Goal: Obtain resource: Download file/media

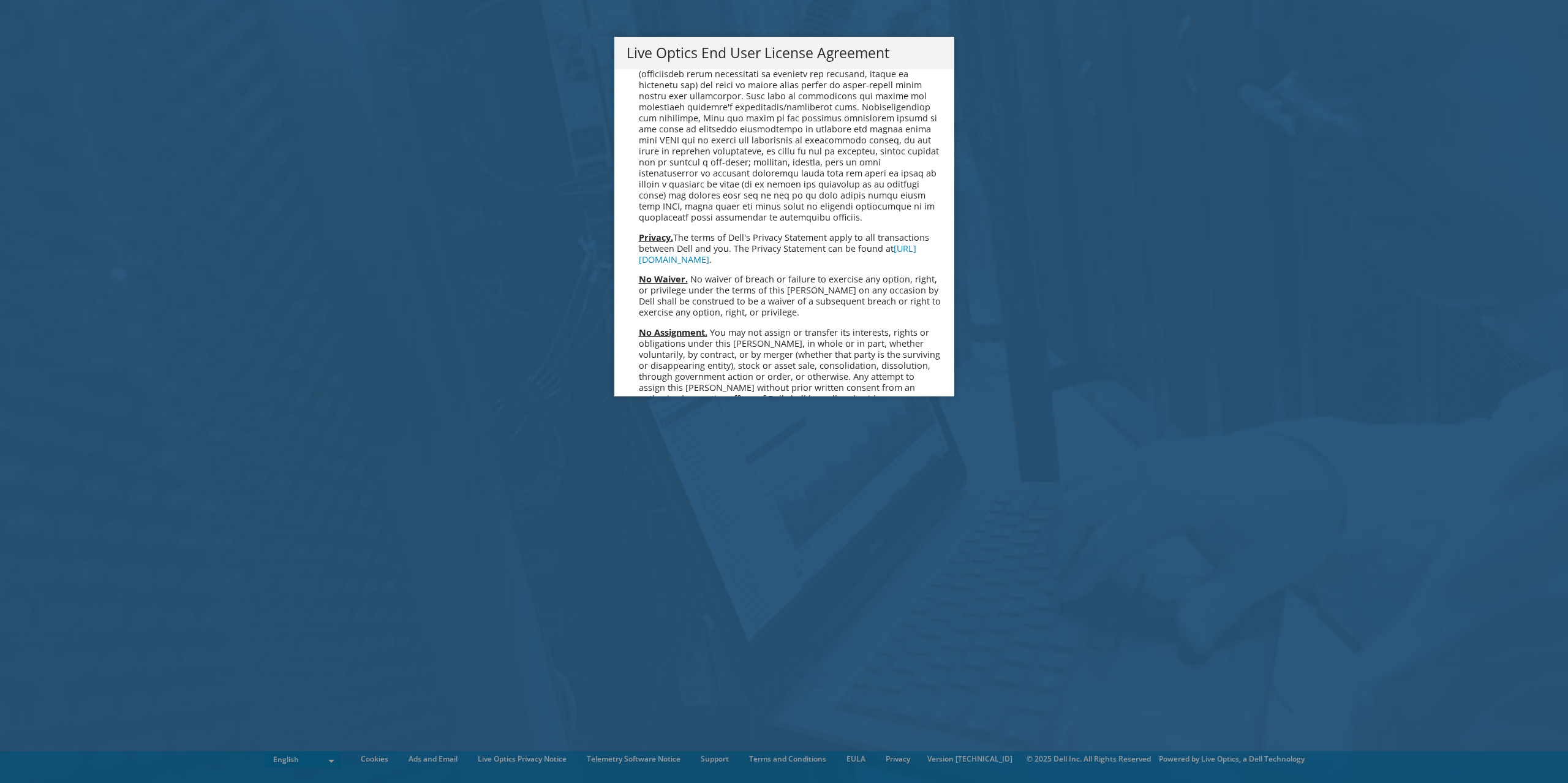
scroll to position [4489, 0]
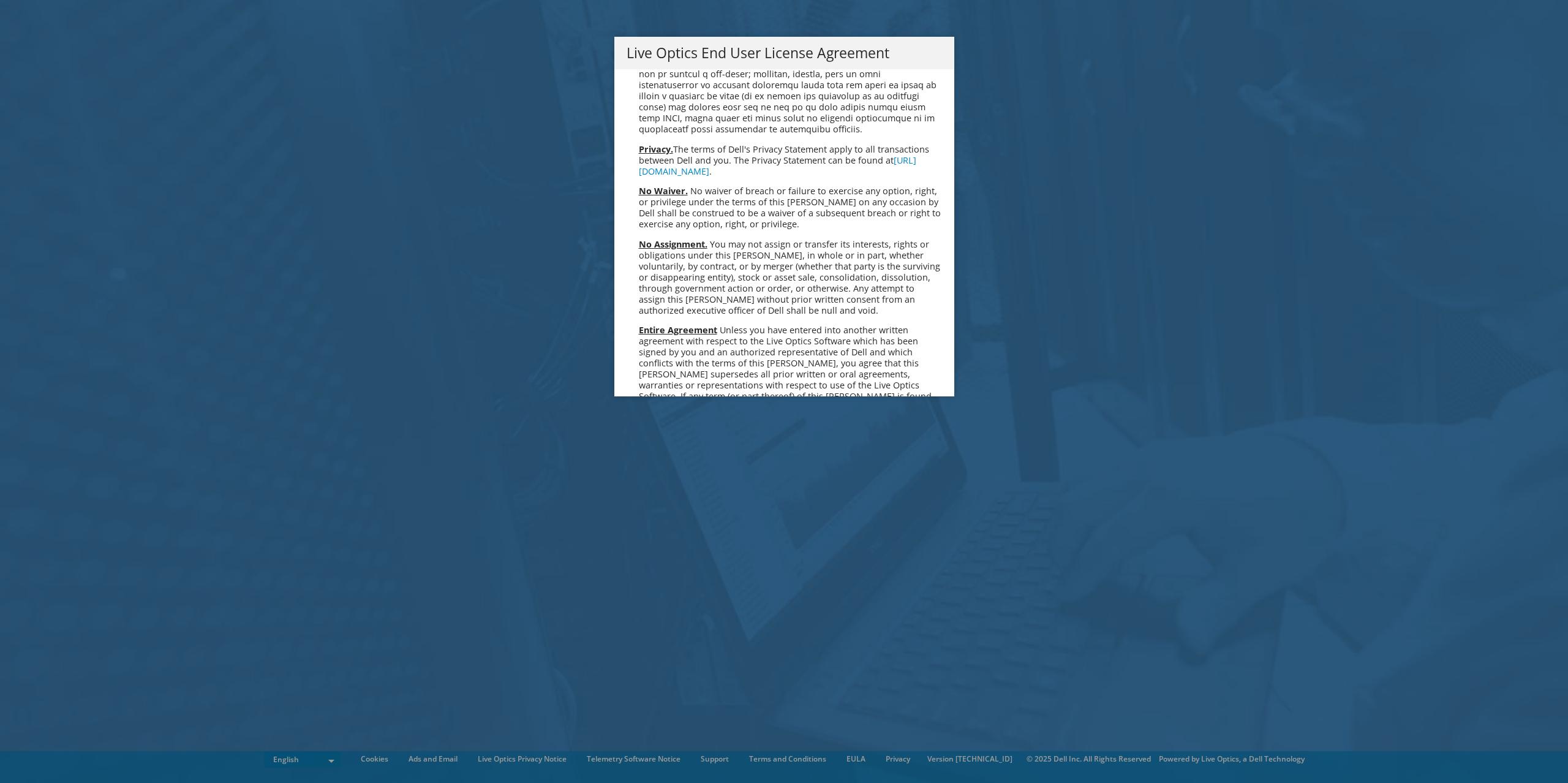
click at [672, 511] on link "Accept" at bounding box center [657, 525] width 62 height 29
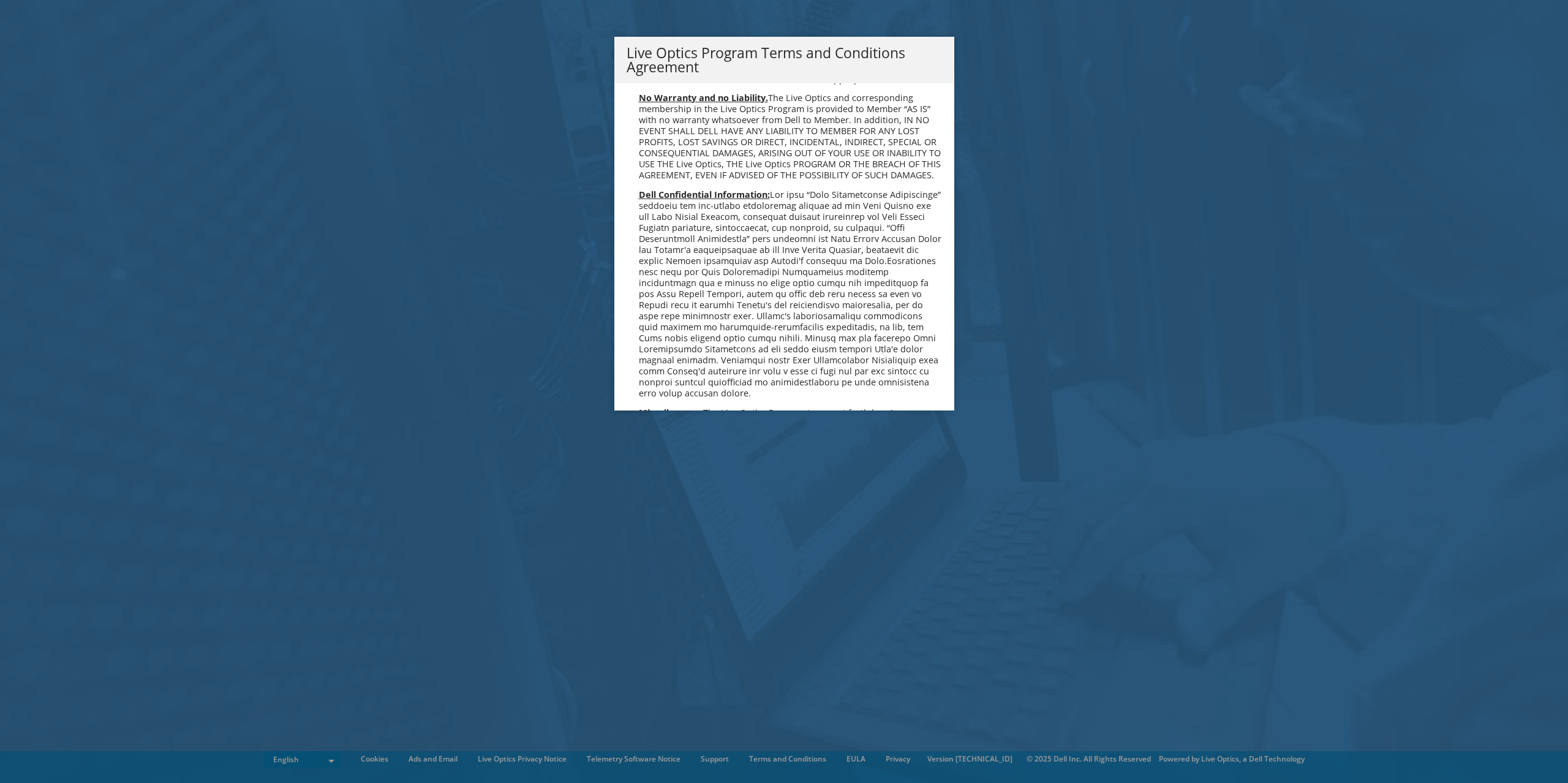
scroll to position [844, 0]
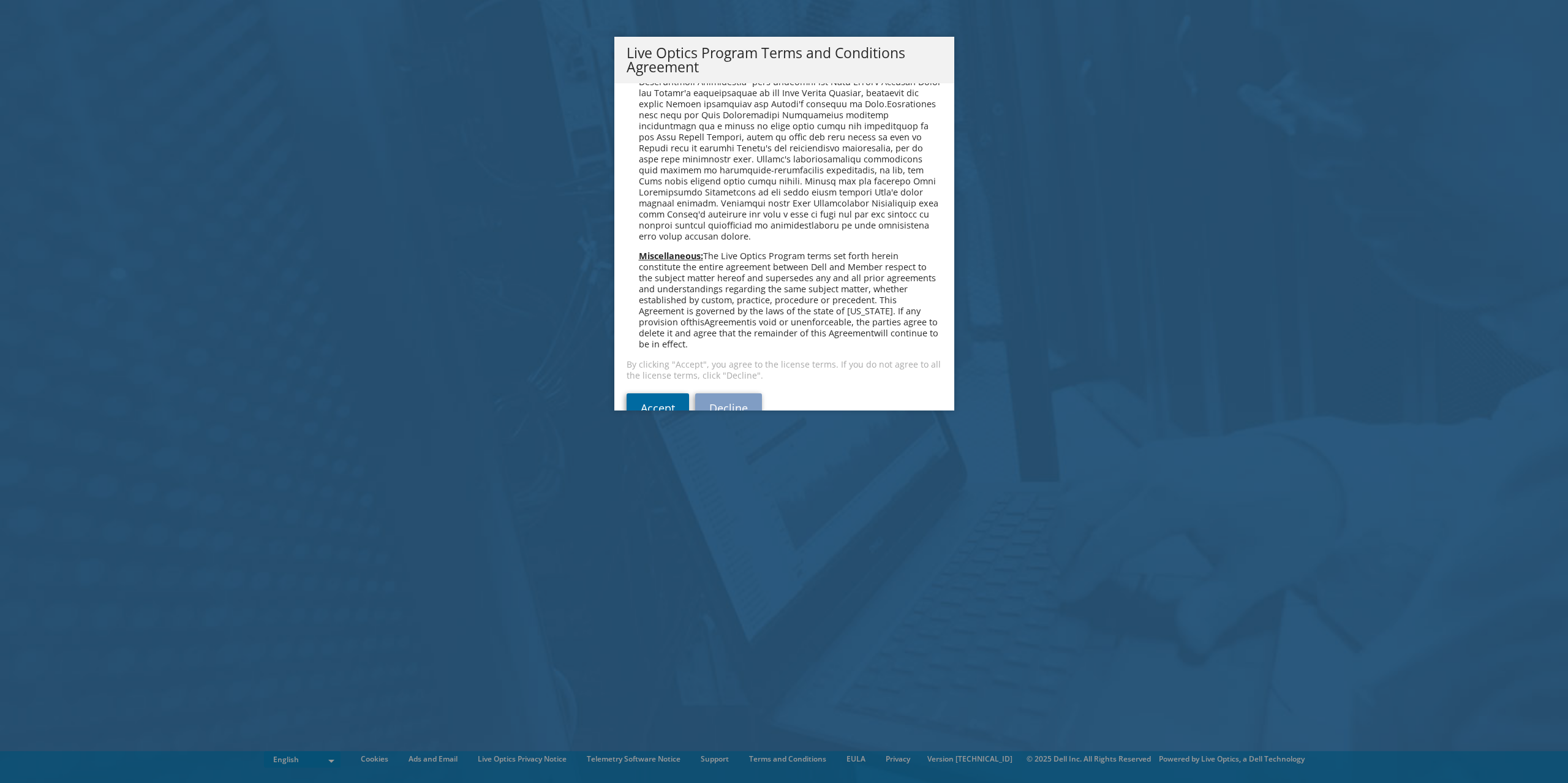
click at [656, 393] on link "Accept" at bounding box center [657, 408] width 62 height 29
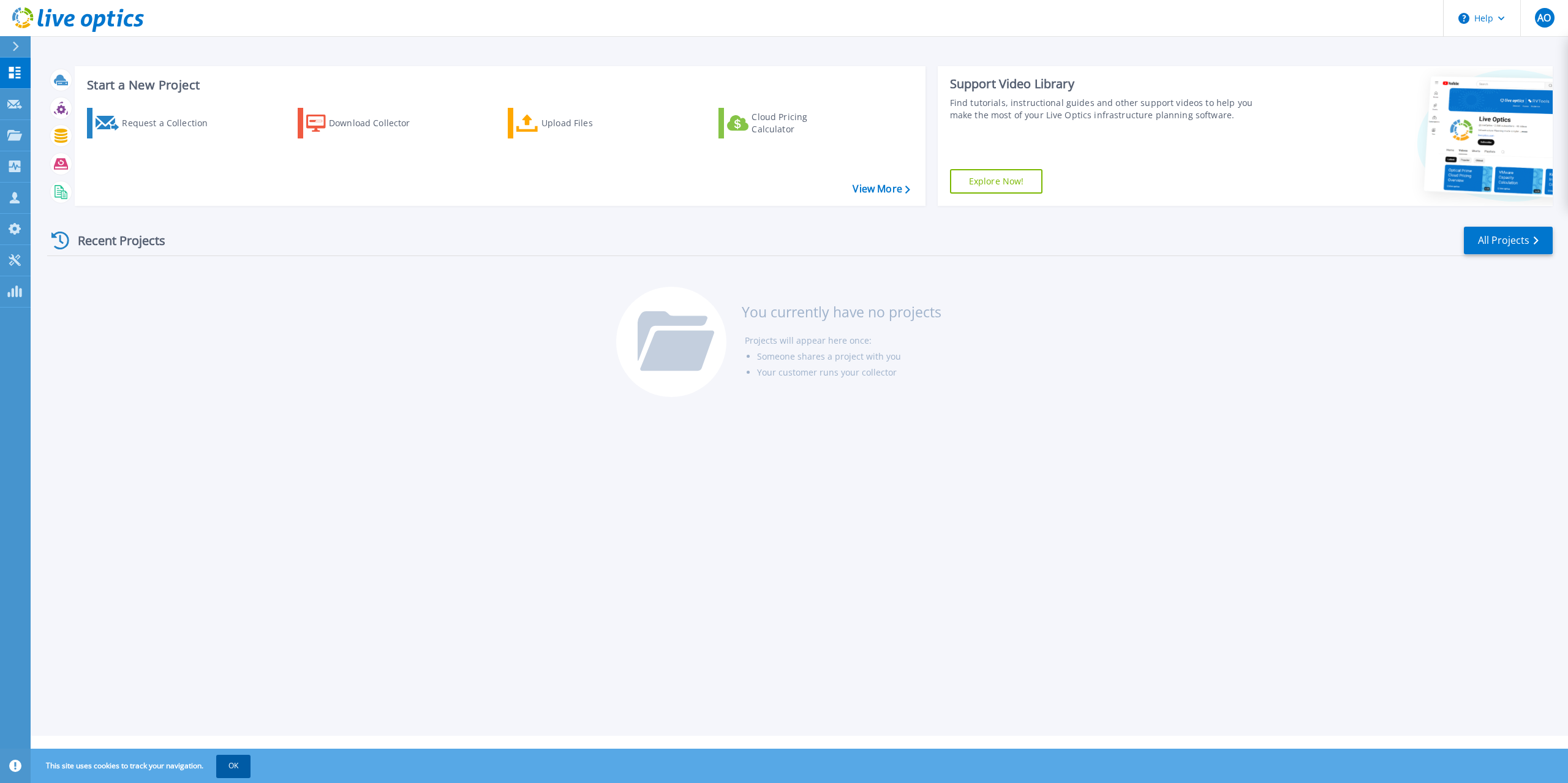
click at [245, 765] on button "OK" at bounding box center [233, 765] width 34 height 22
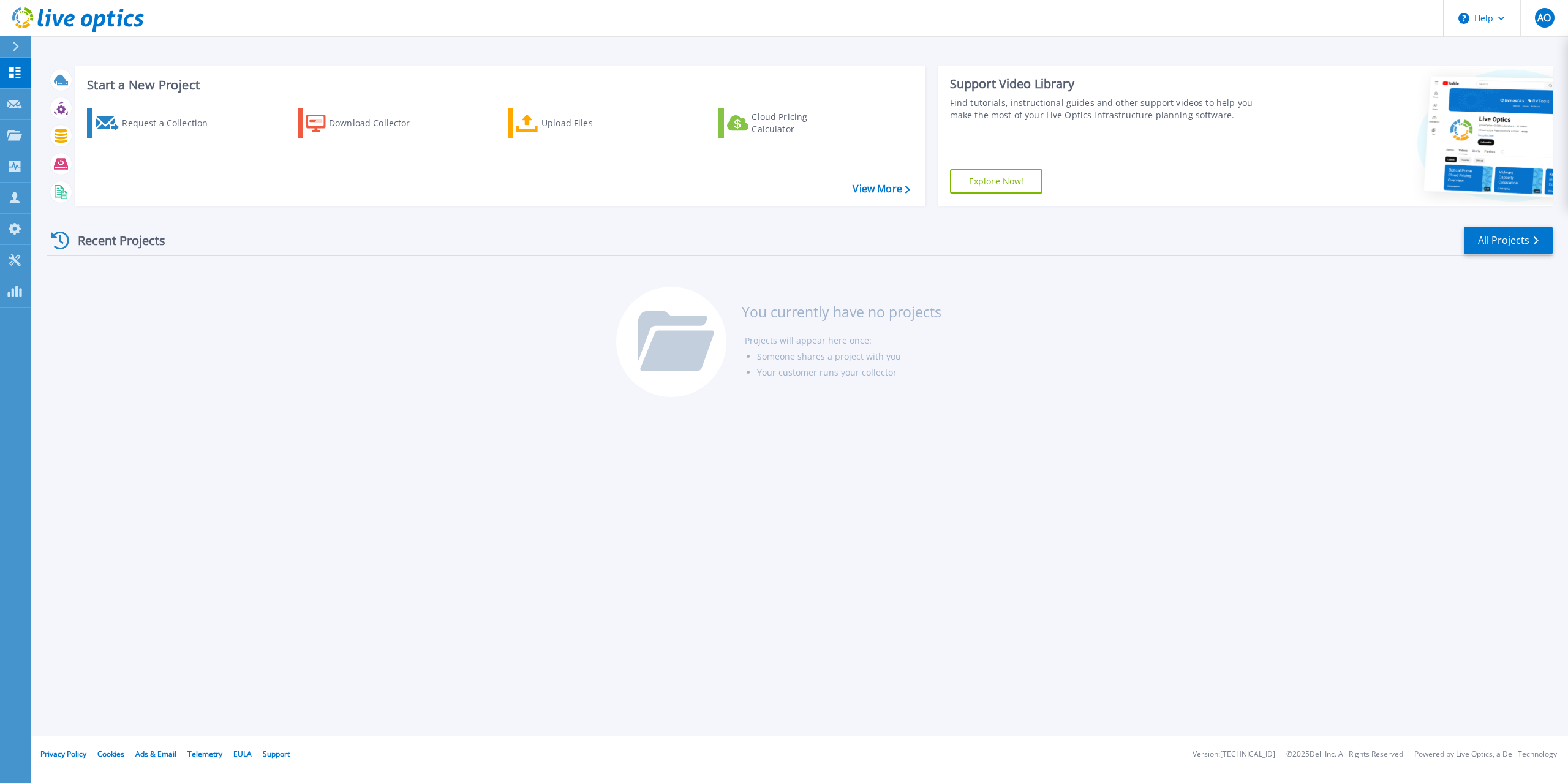
click at [277, 390] on div "Recent Projects All Projects You currently have no projects Projects will appea…" at bounding box center [799, 312] width 1506 height 194
click at [245, 340] on div "Recent Projects All Projects You currently have no projects Projects will appea…" at bounding box center [799, 312] width 1506 height 194
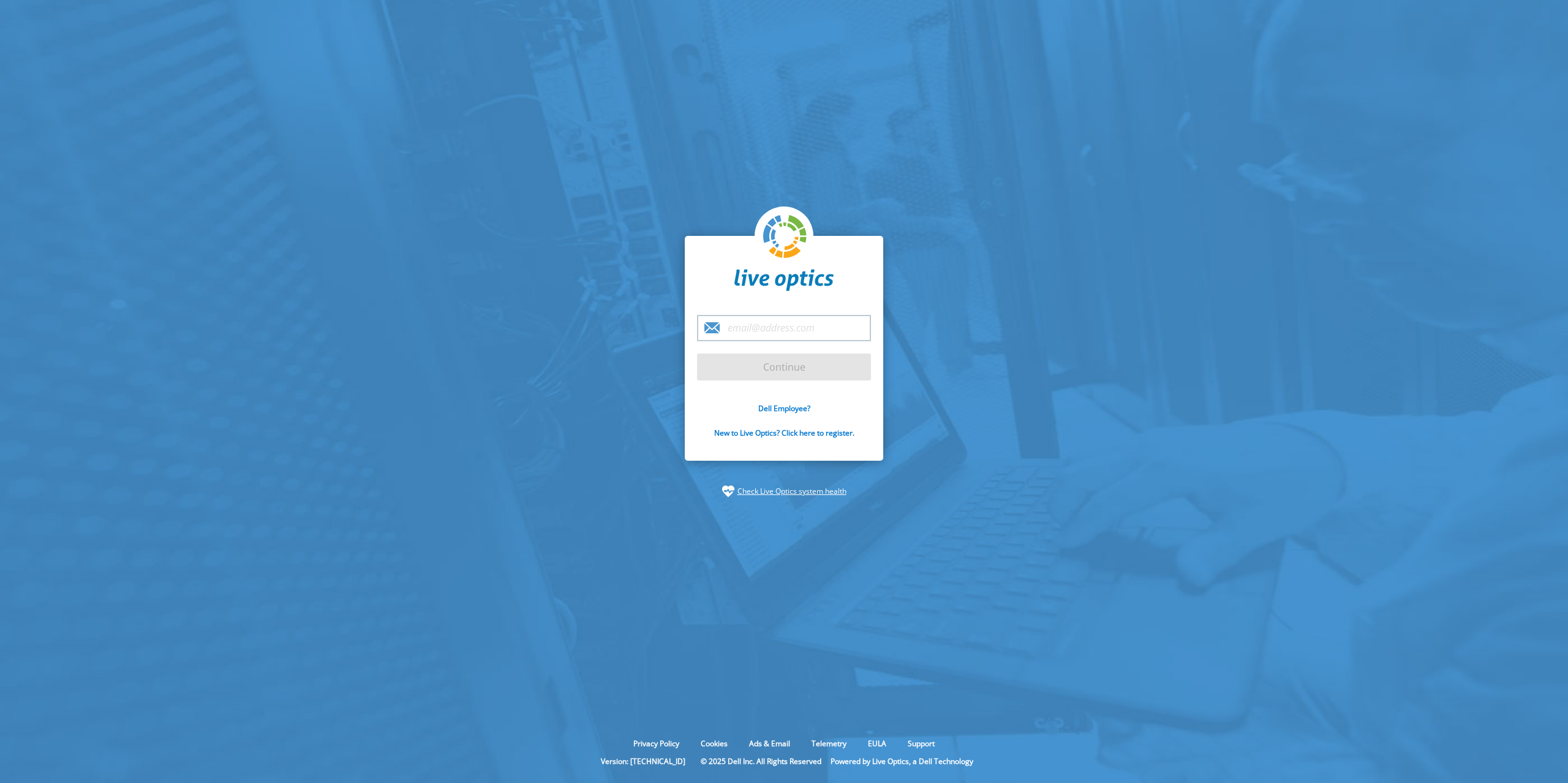
click at [727, 339] on input "email" at bounding box center [783, 328] width 174 height 27
type input "anthony.osullivan@extern.computacenter.com"
click at [697, 354] on input "Continue" at bounding box center [783, 366] width 174 height 27
click at [759, 371] on input "Continue" at bounding box center [783, 366] width 174 height 27
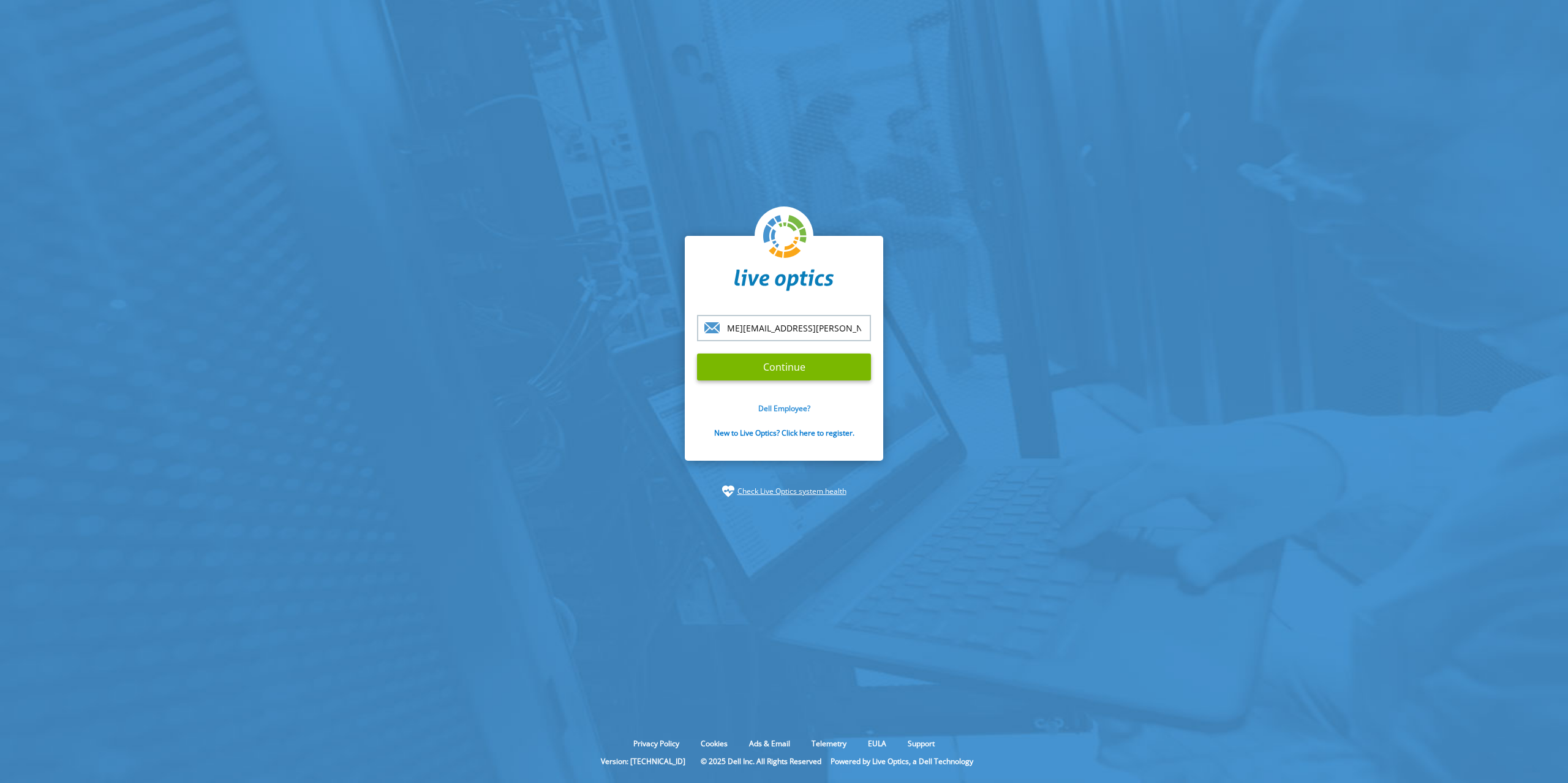
click at [765, 408] on link "Dell Employee?" at bounding box center [784, 408] width 52 height 10
type input "[PERSON_NAME][EMAIL_ADDRESS][PERSON_NAME][DOMAIN_NAME]"
click at [753, 364] on input "Continue" at bounding box center [783, 366] width 174 height 27
click at [761, 370] on input "Continue" at bounding box center [783, 366] width 174 height 27
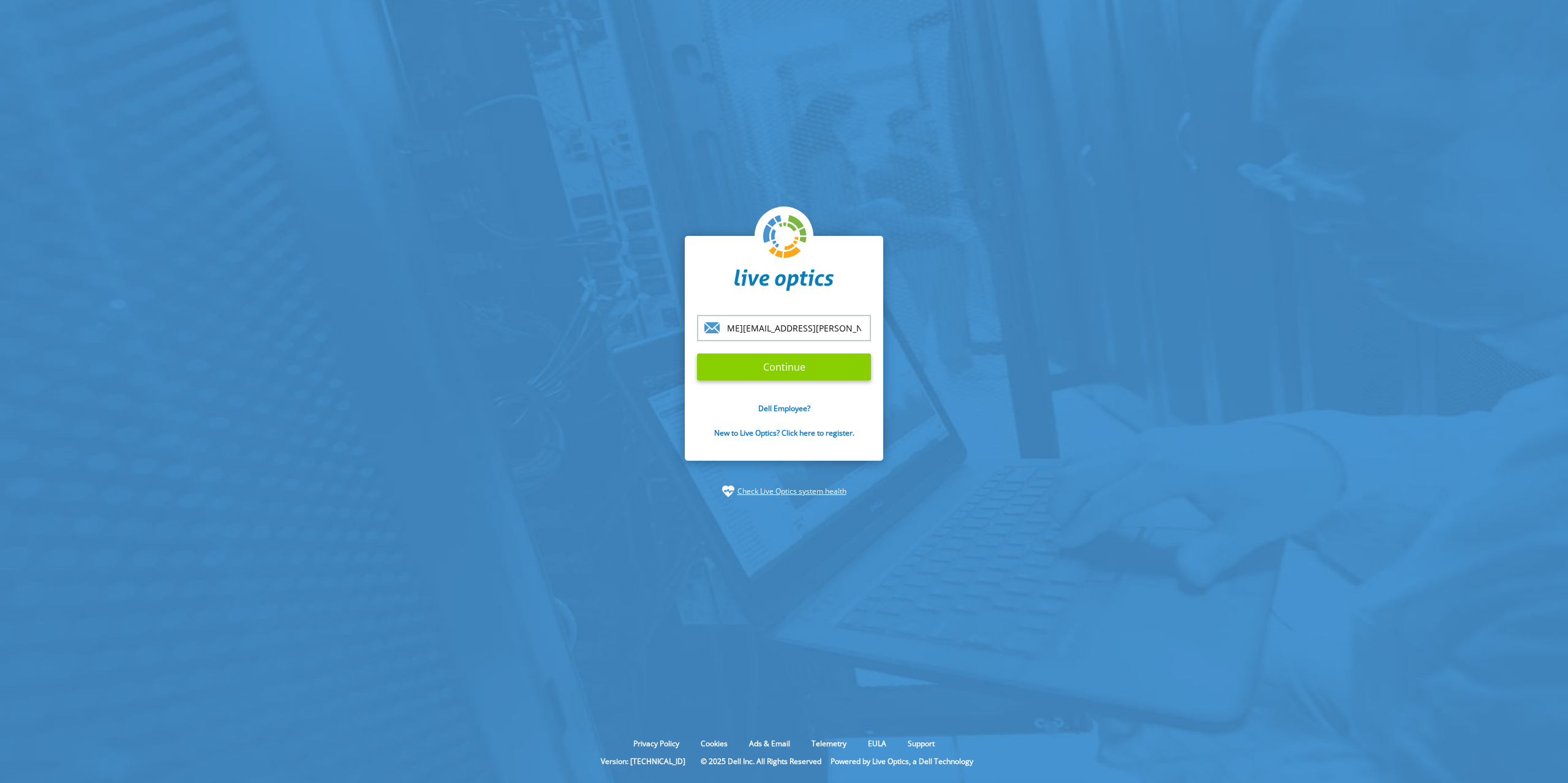
click at [755, 371] on input "Continue" at bounding box center [783, 366] width 174 height 27
click at [754, 371] on input "Continue" at bounding box center [783, 366] width 174 height 27
click at [753, 372] on input "Continue" at bounding box center [783, 366] width 174 height 27
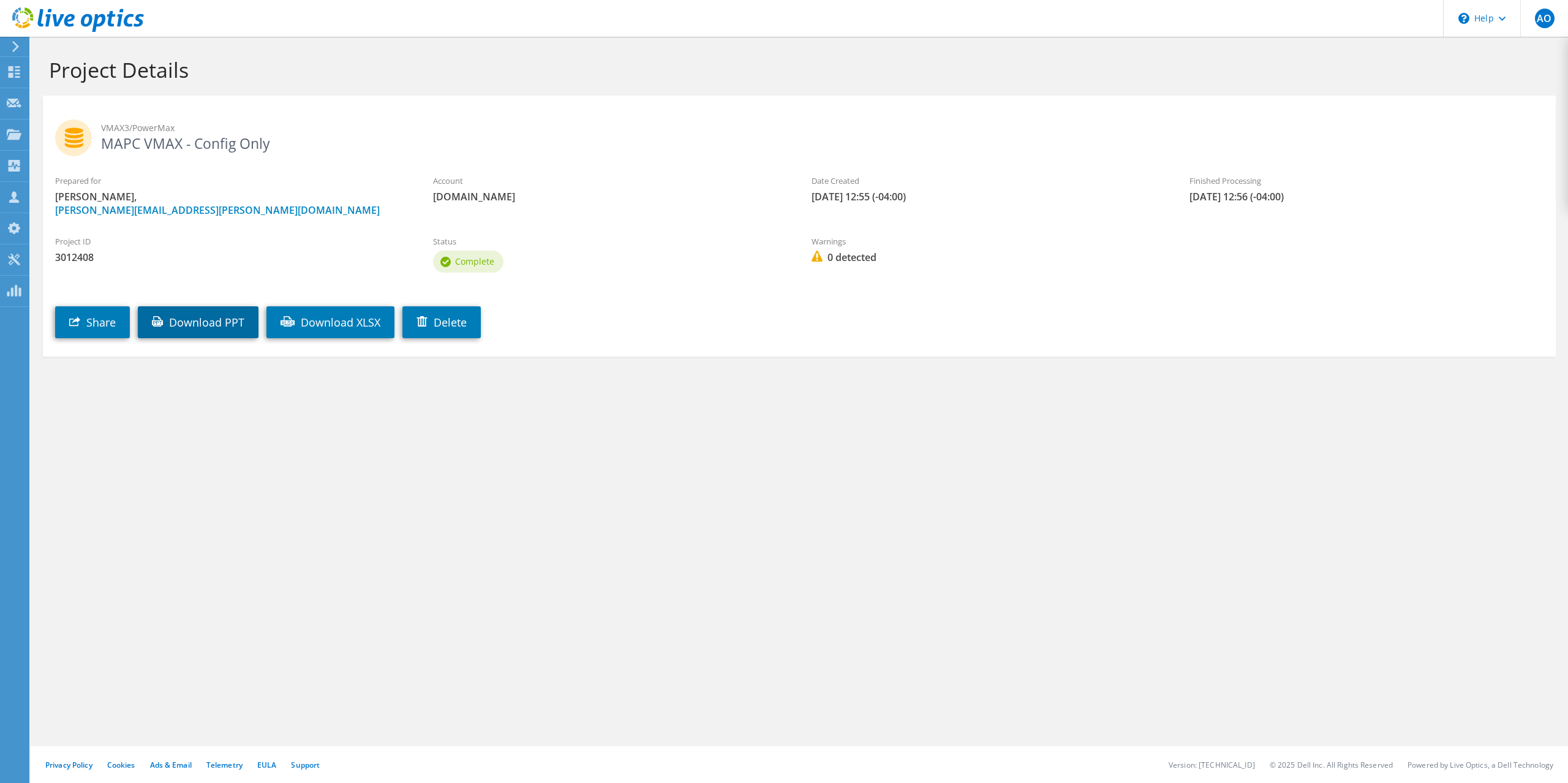
click at [238, 328] on link "Download PPT" at bounding box center [198, 321] width 120 height 31
click at [350, 320] on link "Download XLSX" at bounding box center [330, 321] width 128 height 31
click at [891, 488] on div "Project Details VMAX3/PowerMax MAPC VMAX - Config Only Prepared for Anthony O's…" at bounding box center [799, 410] width 1537 height 746
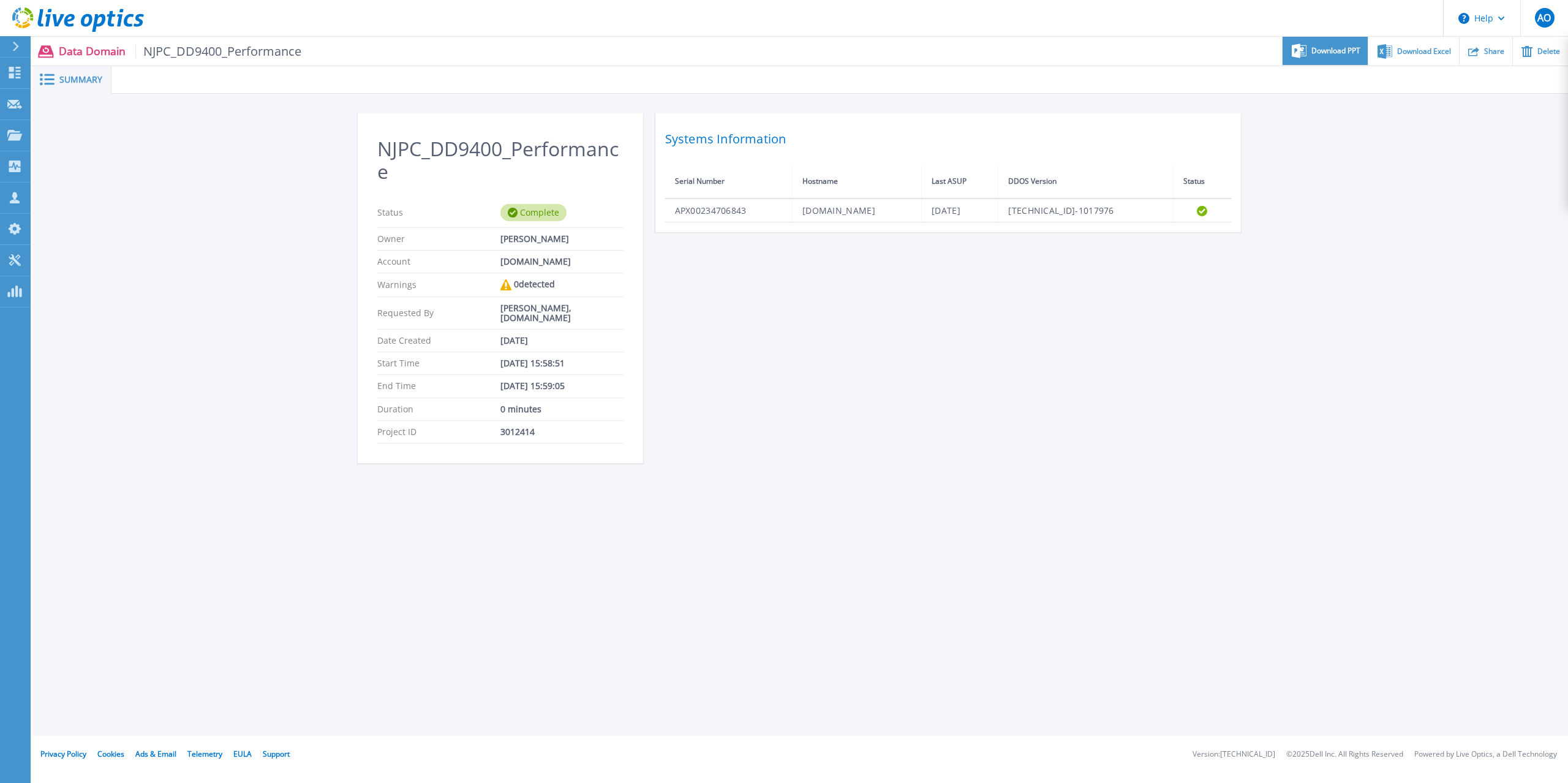
click at [1324, 47] on span "Download PPT" at bounding box center [1335, 50] width 49 height 7
click at [1510, 235] on div "NJPC_DD9400_Performance Status Complete Owner [PERSON_NAME] Account [DOMAIN_NAM…" at bounding box center [800, 295] width 1536 height 402
click at [1406, 57] on div "Download Excel" at bounding box center [1414, 52] width 90 height 29
click at [980, 370] on div "NJPC_DD9400_Performance Status Complete Owner [PERSON_NAME] Account [DOMAIN_NAM…" at bounding box center [800, 295] width 886 height 364
